Goal: Check status: Check status

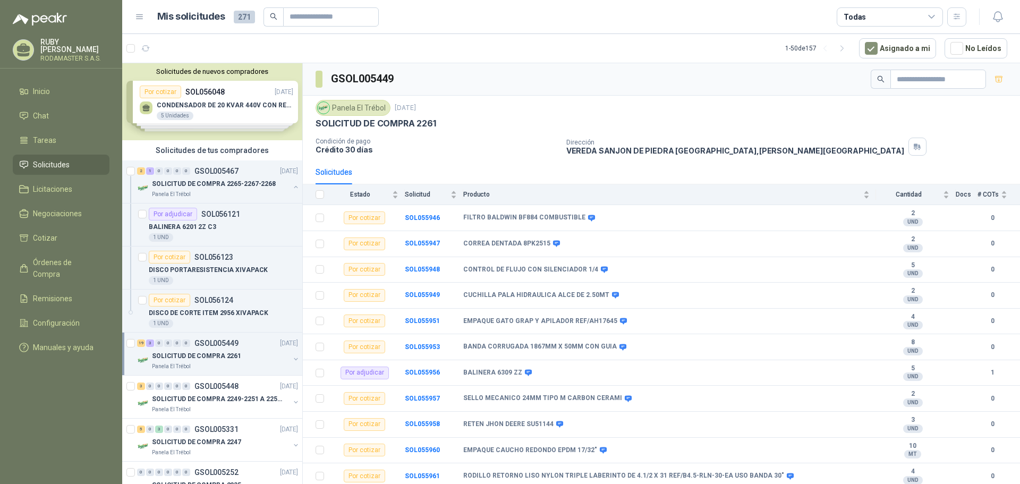
click at [70, 163] on li "Solicitudes" at bounding box center [61, 165] width 84 height 12
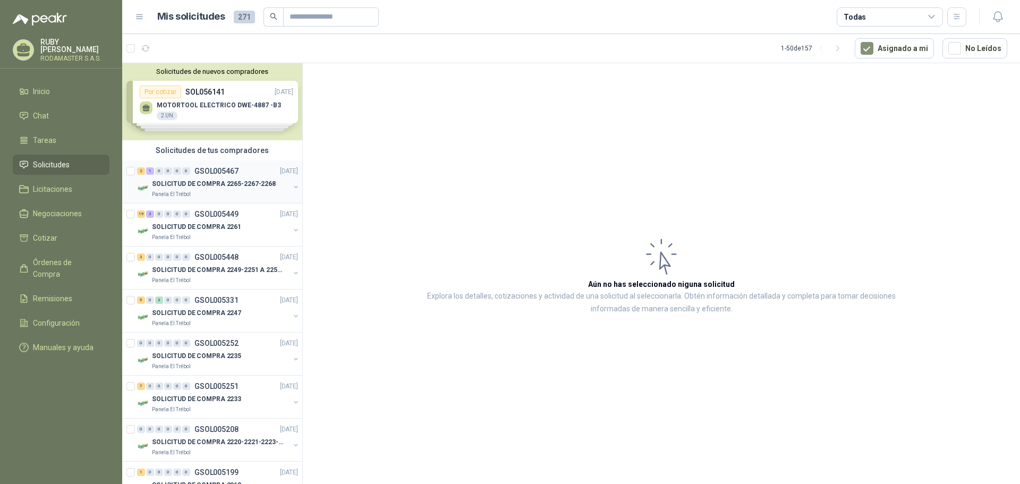
click at [191, 174] on div "2 1 0 0 0 0 GSOL005467" at bounding box center [187, 170] width 101 height 7
